Goal: Use online tool/utility: Utilize a website feature to perform a specific function

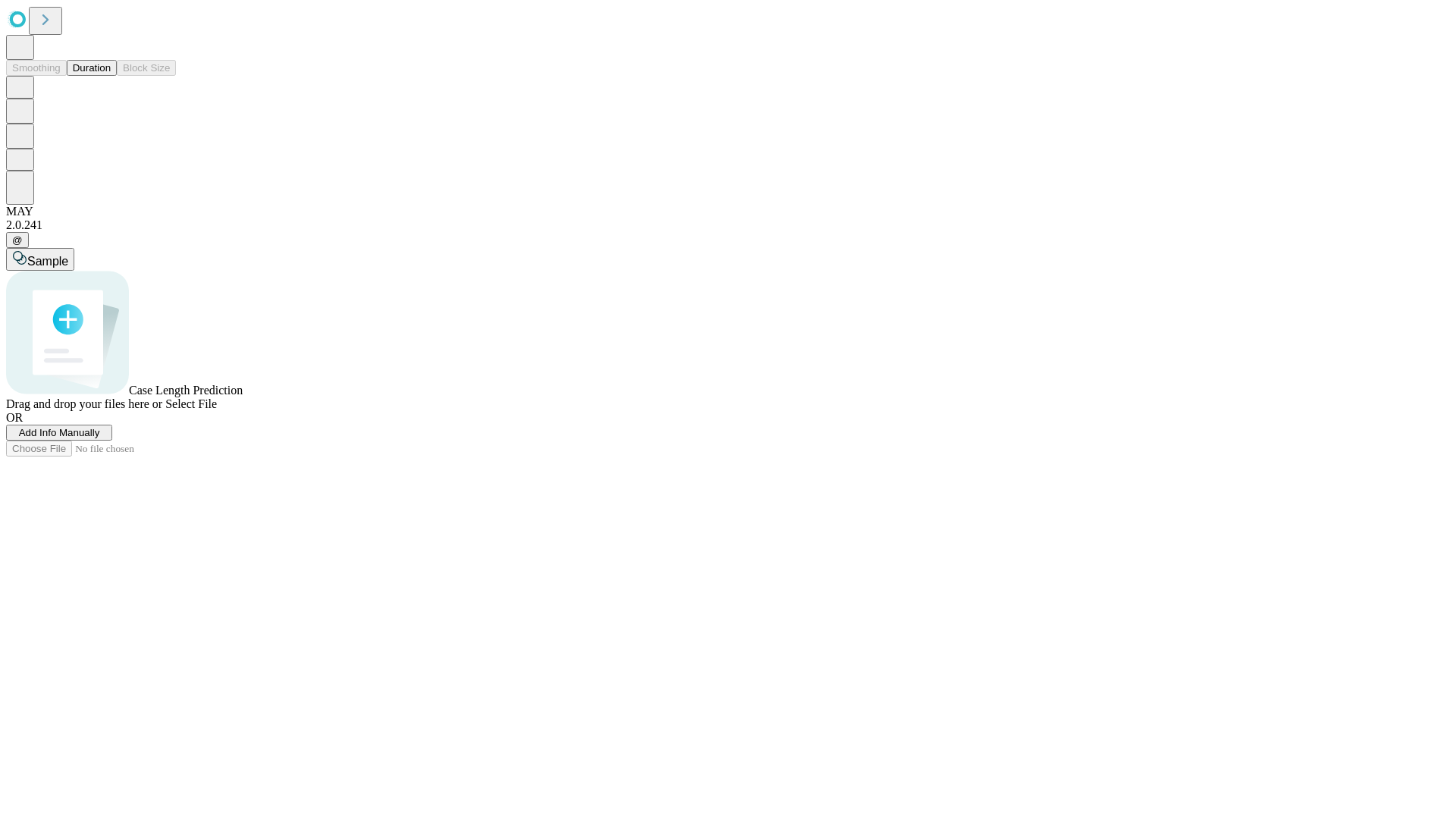
click at [111, 75] on button "Duration" at bounding box center [92, 67] width 50 height 16
click at [101, 438] on span "Add Info Manually" at bounding box center [59, 433] width 81 height 11
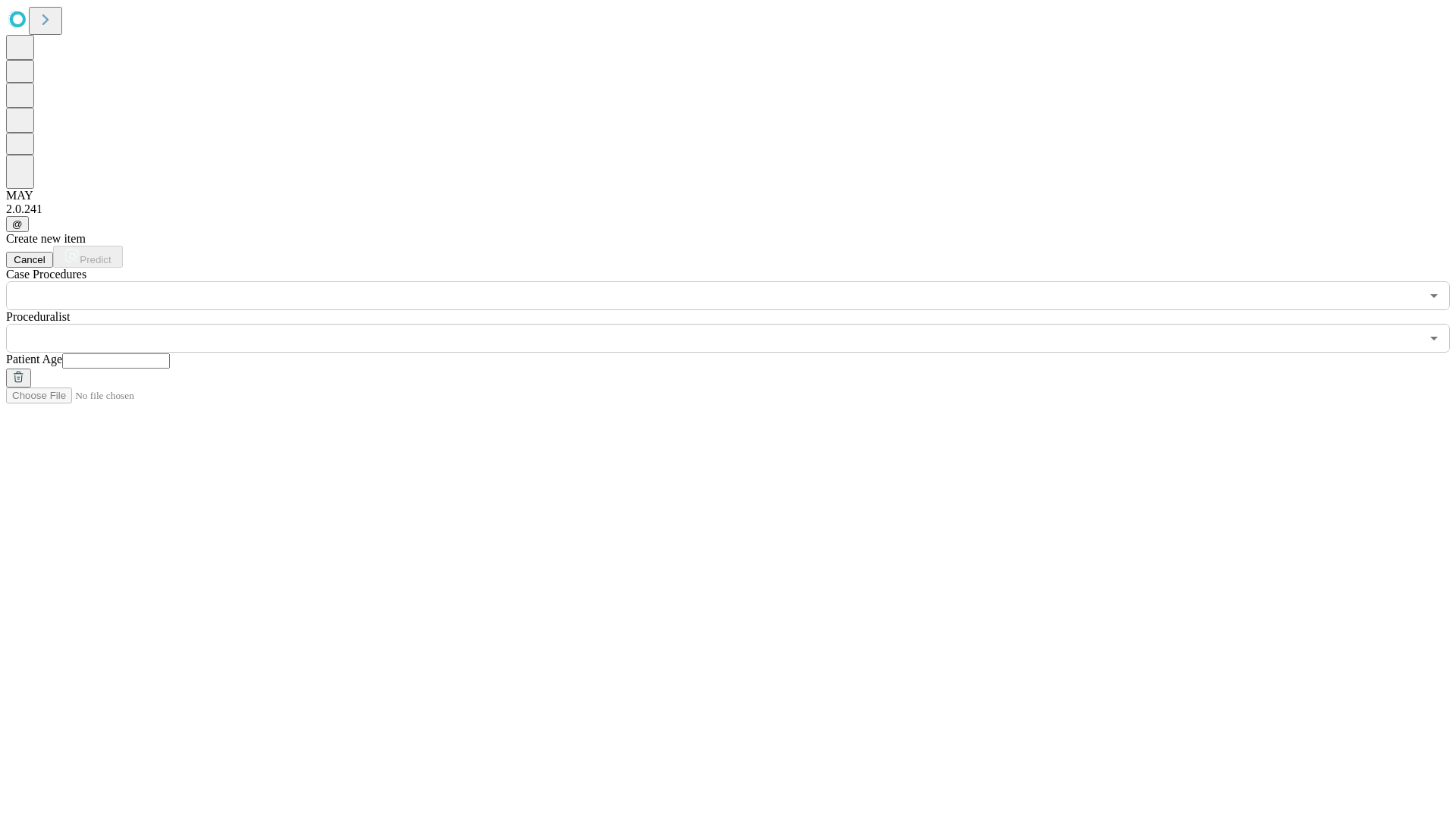
click at [170, 354] on input "text" at bounding box center [116, 361] width 108 height 15
type input "**"
click at [739, 324] on input "text" at bounding box center [714, 338] width 1415 height 29
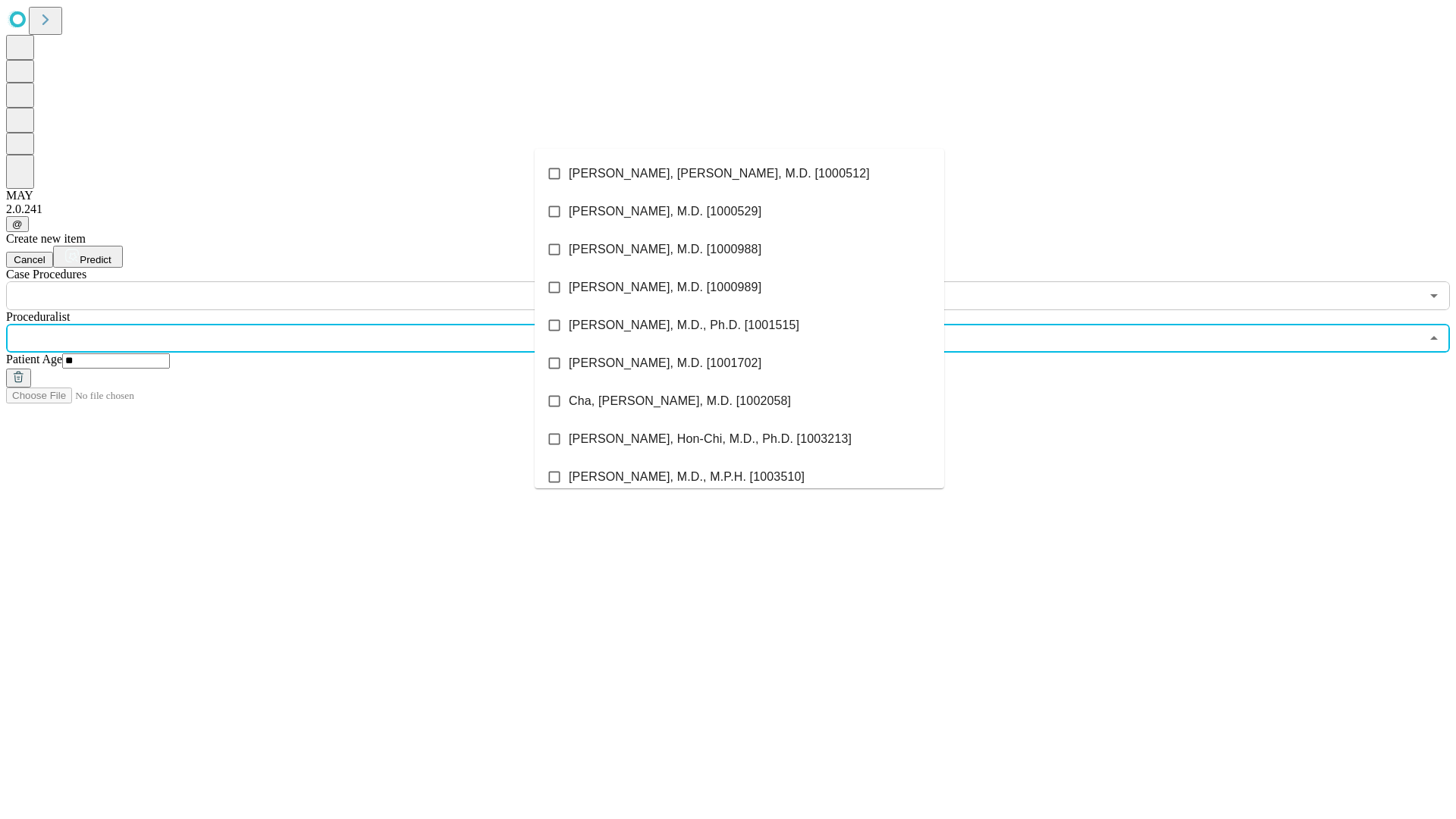
click at [739, 174] on li "[PERSON_NAME], [PERSON_NAME], M.D. [1000512]" at bounding box center [739, 173] width 410 height 38
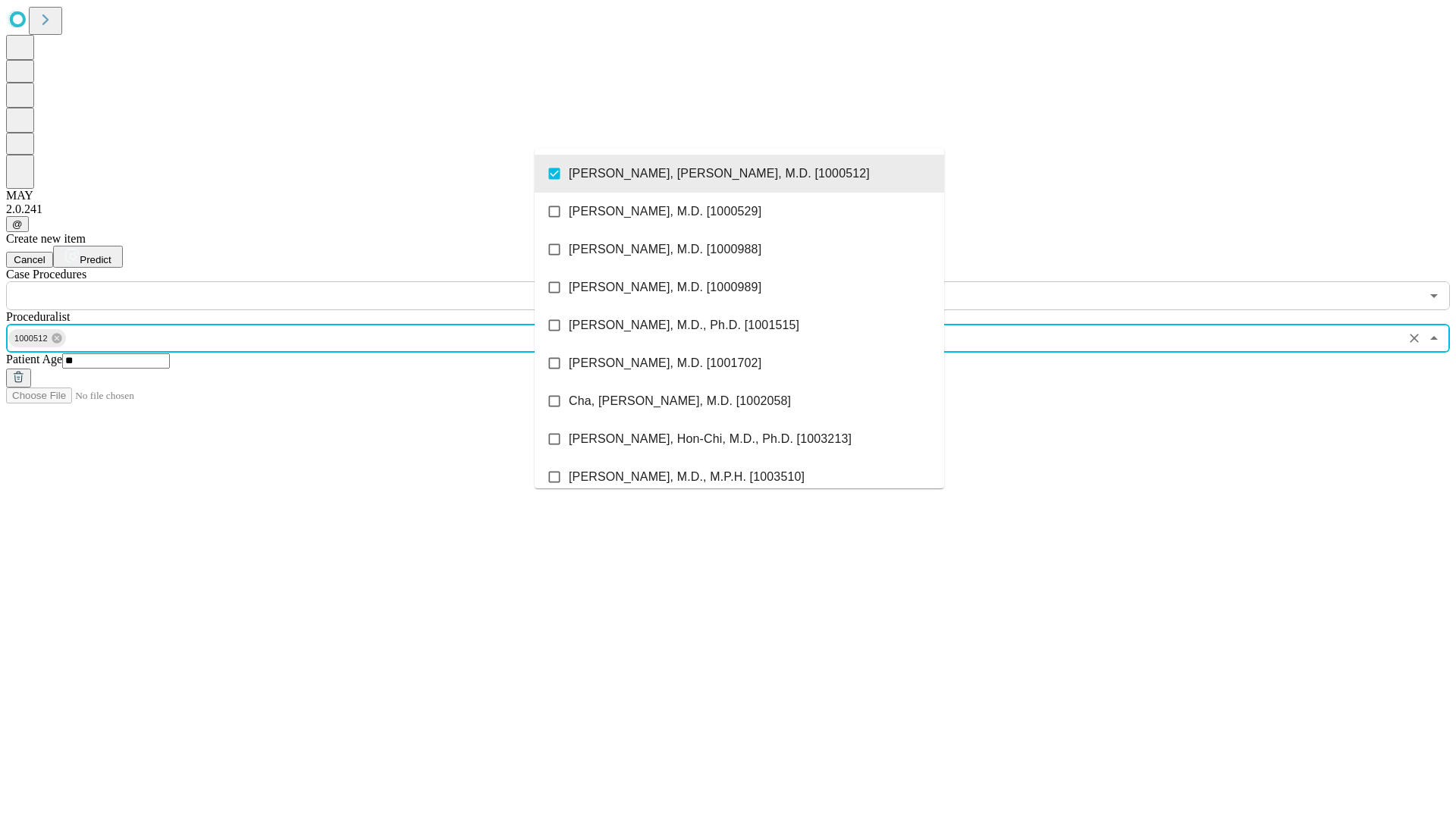
click at [318, 281] on input "text" at bounding box center [714, 295] width 1415 height 29
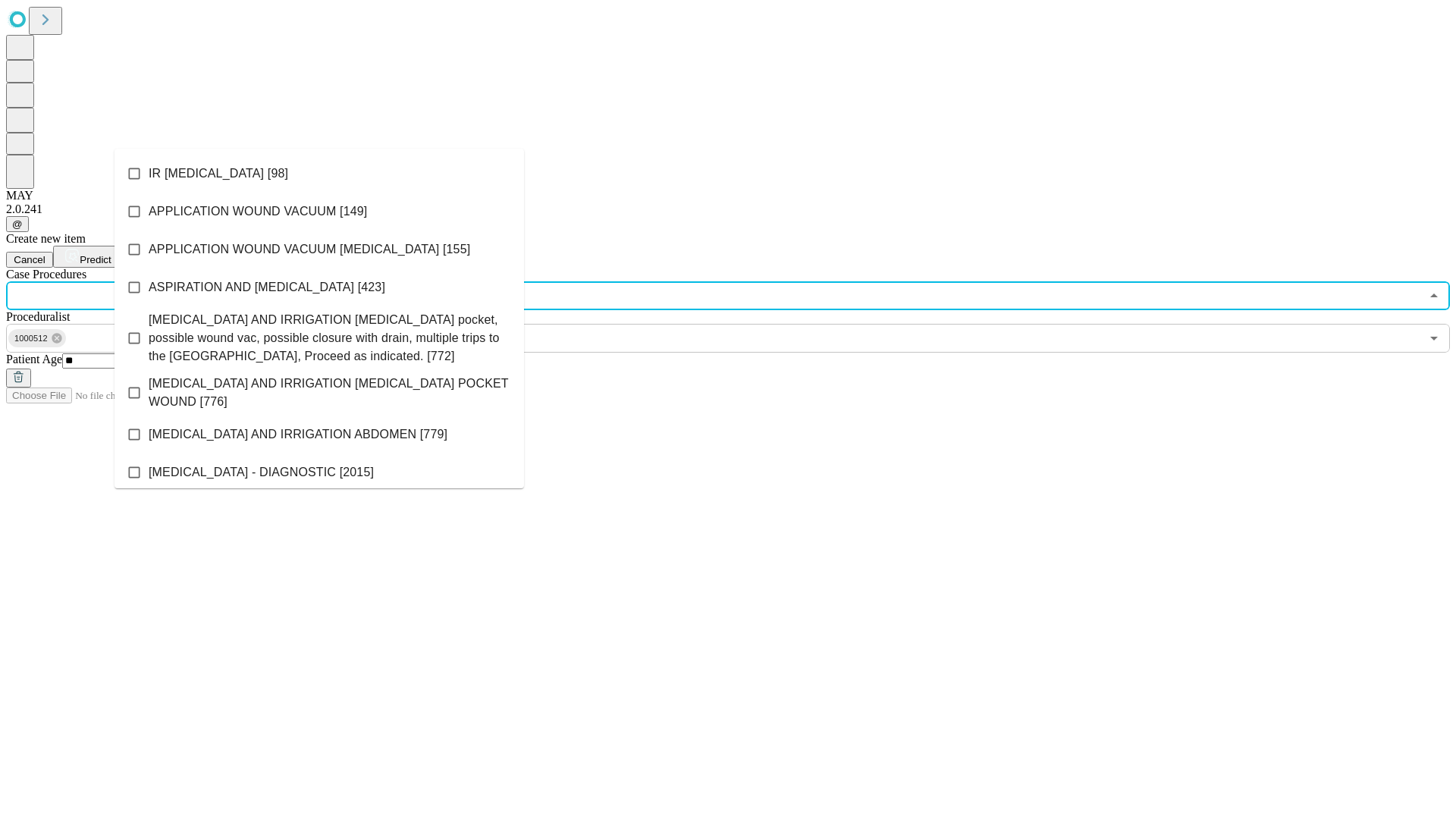
click at [319, 174] on li "IR [MEDICAL_DATA] [98]" at bounding box center [319, 173] width 410 height 38
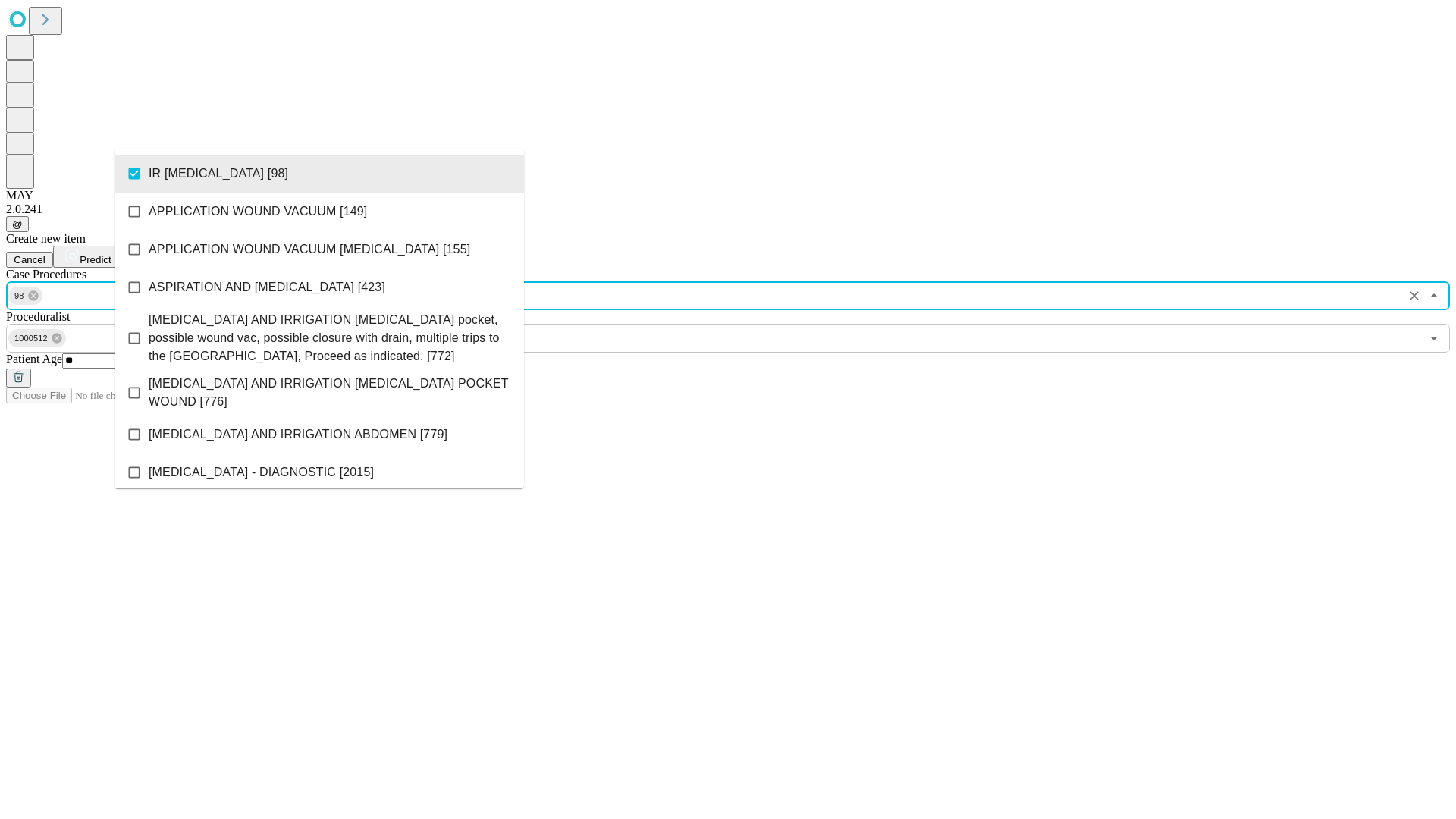
click at [111, 254] on span "Predict" at bounding box center [95, 260] width 31 height 11
